Goal: Information Seeking & Learning: Learn about a topic

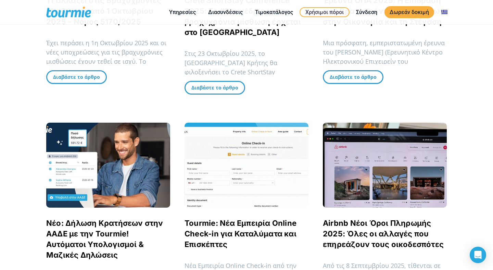
scroll to position [189, 0]
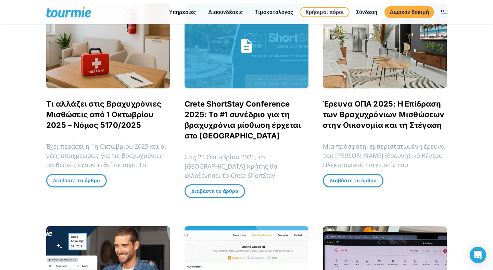
click at [233, 109] on span "Crete ShortStay Conference 2025: Το #1 συνέδριο για τη βραχυχρόνια μίσθωση έρχε…" at bounding box center [247, 120] width 124 height 42
click at [233, 103] on link "Crete ShortStay Conference 2025: Το #1 συνέδριο για τη βραχυχρόνια μίσθωση έρχε…" at bounding box center [243, 119] width 116 height 41
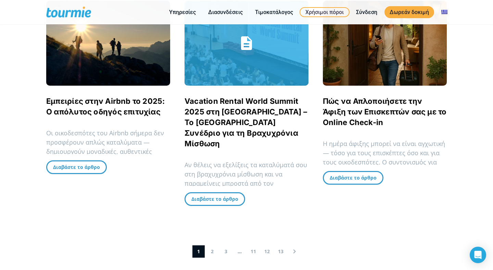
scroll to position [651, 0]
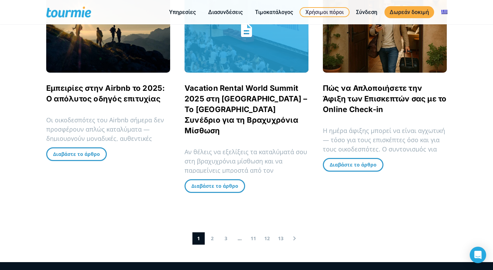
click at [247, 109] on link "Vacation Rental World Summit 2025 στη Ρώμη – Το Κορυφαίο Συνέδριο για τη Βραχυχ…" at bounding box center [246, 109] width 123 height 51
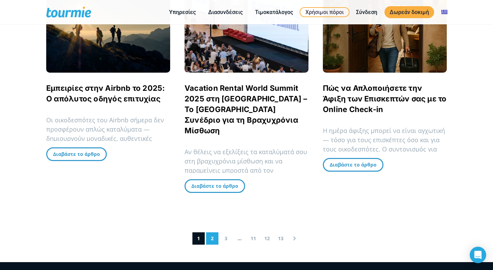
click at [212, 232] on link "2" at bounding box center [212, 238] width 12 height 12
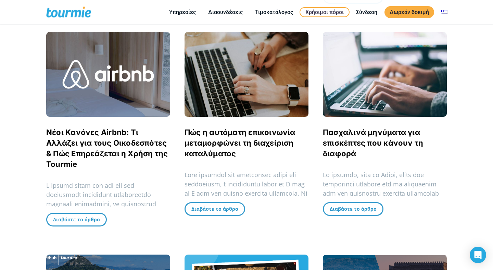
scroll to position [63, 0]
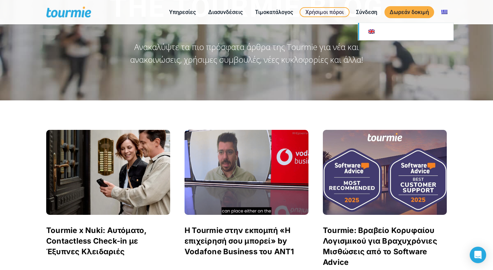
click at [425, 29] on link at bounding box center [405, 31] width 95 height 17
